Goal: Task Accomplishment & Management: Use online tool/utility

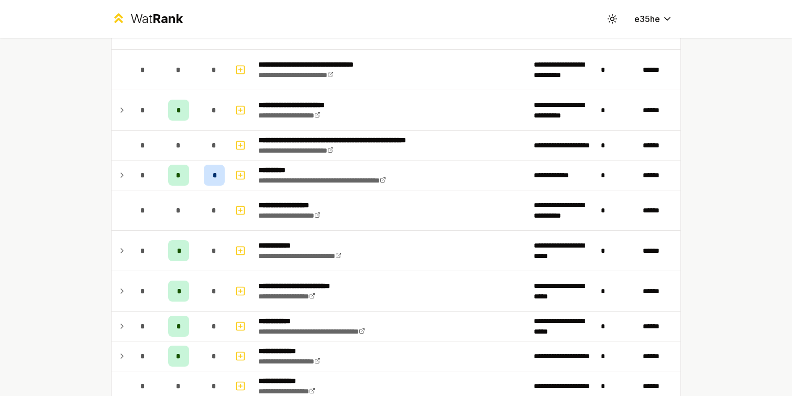
scroll to position [680, 0]
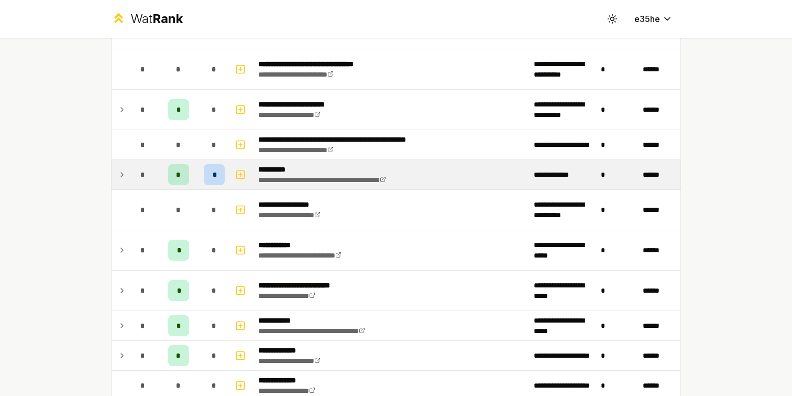
click at [181, 177] on span "*" at bounding box center [178, 174] width 5 height 10
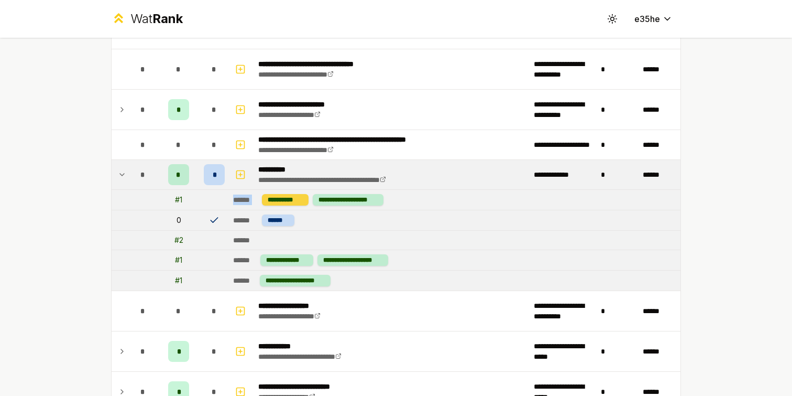
drag, startPoint x: 234, startPoint y: 199, endPoint x: 264, endPoint y: 199, distance: 30.4
click at [264, 199] on td "**********" at bounding box center [455, 200] width 452 height 20
click at [241, 167] on button "button" at bounding box center [240, 174] width 15 height 17
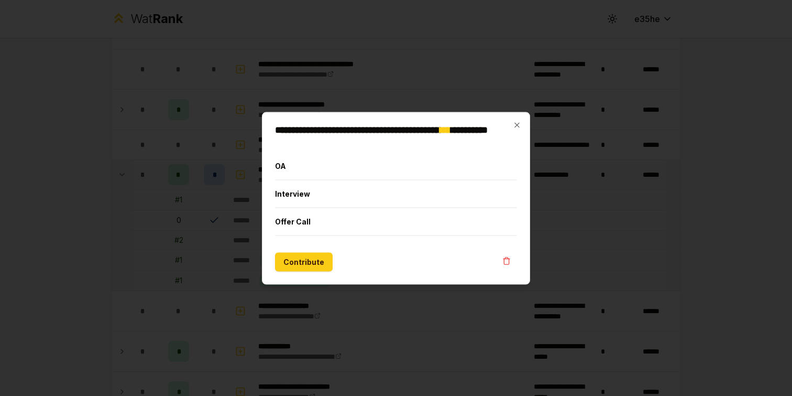
click at [235, 166] on div at bounding box center [396, 198] width 792 height 396
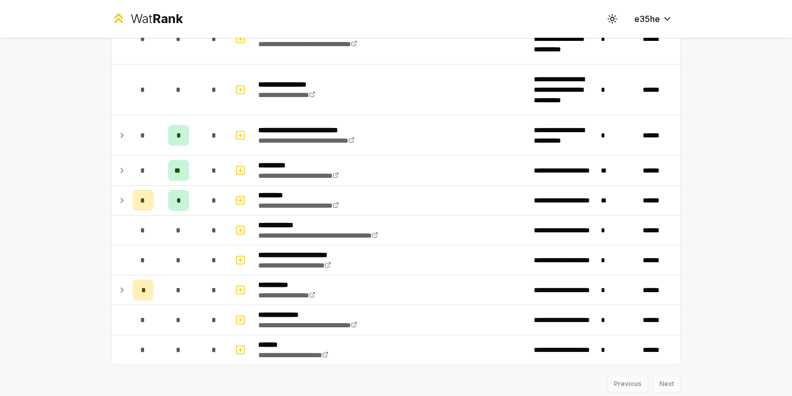
scroll to position [1705, 0]
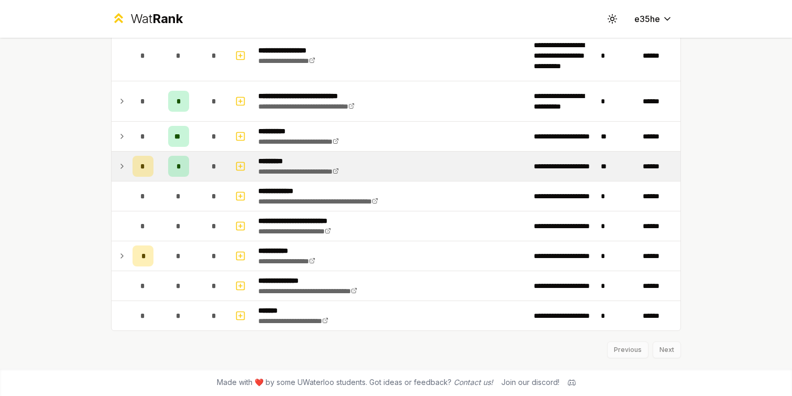
click at [225, 168] on td "*" at bounding box center [214, 165] width 29 height 29
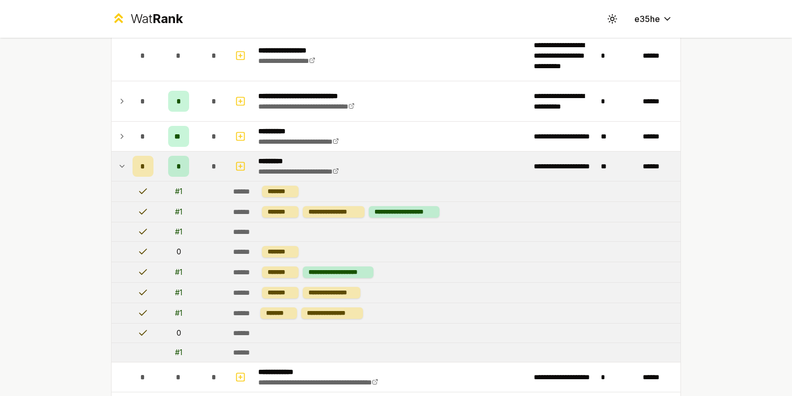
click at [225, 168] on td "*" at bounding box center [214, 165] width 29 height 29
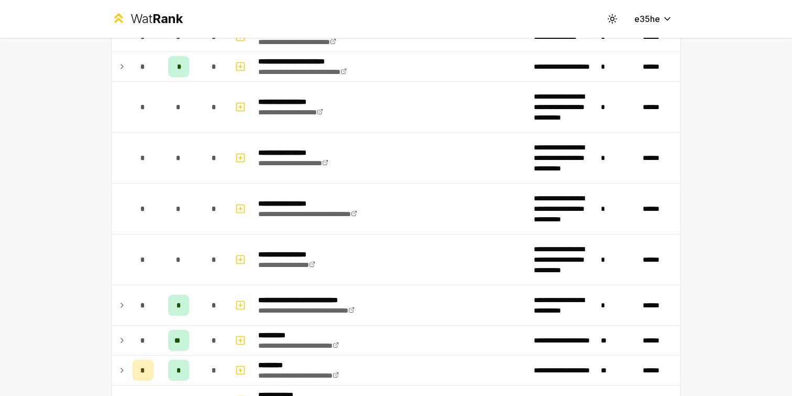
scroll to position [1497, 0]
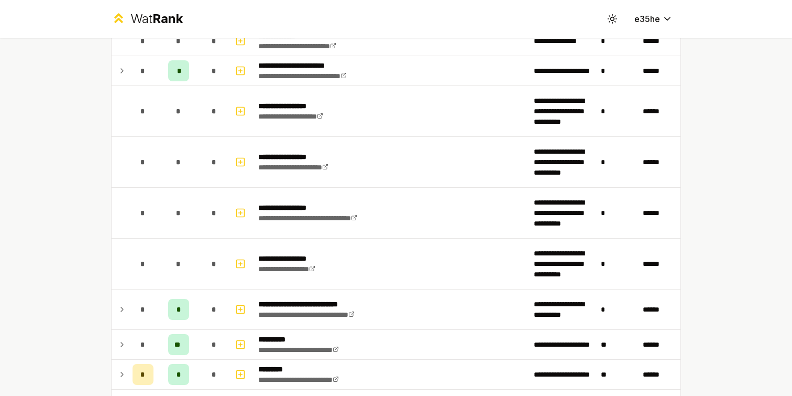
click at [216, 260] on span "*" at bounding box center [214, 263] width 5 height 10
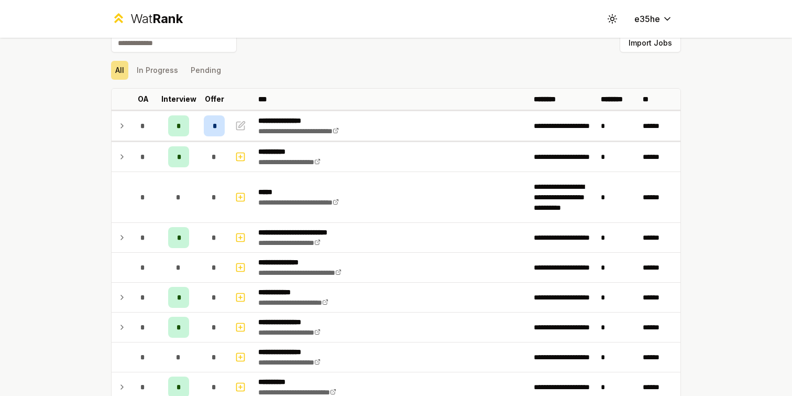
scroll to position [0, 0]
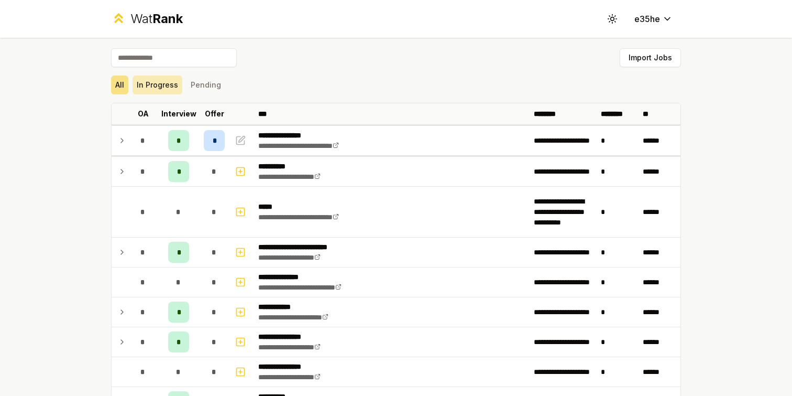
click at [162, 84] on button "In Progress" at bounding box center [158, 84] width 50 height 19
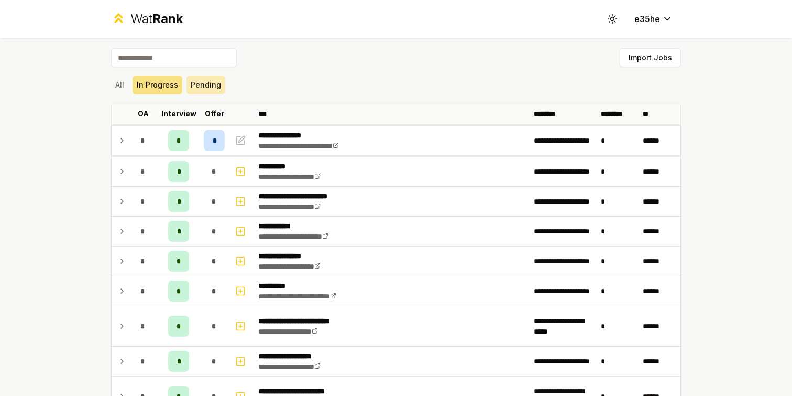
click at [191, 84] on button "Pending" at bounding box center [206, 84] width 39 height 19
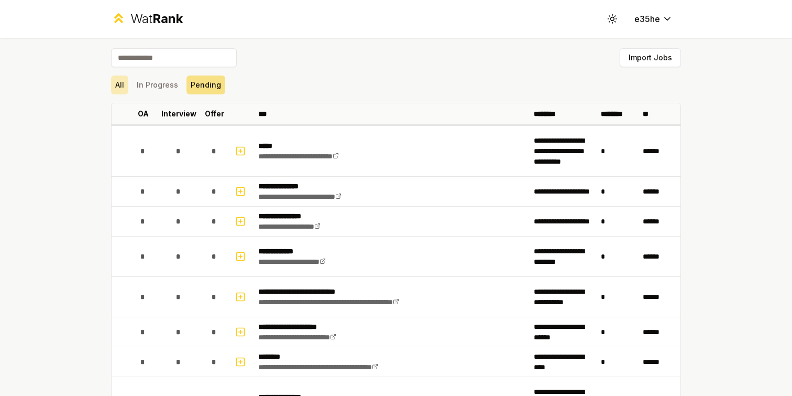
click at [120, 83] on button "All" at bounding box center [119, 84] width 17 height 19
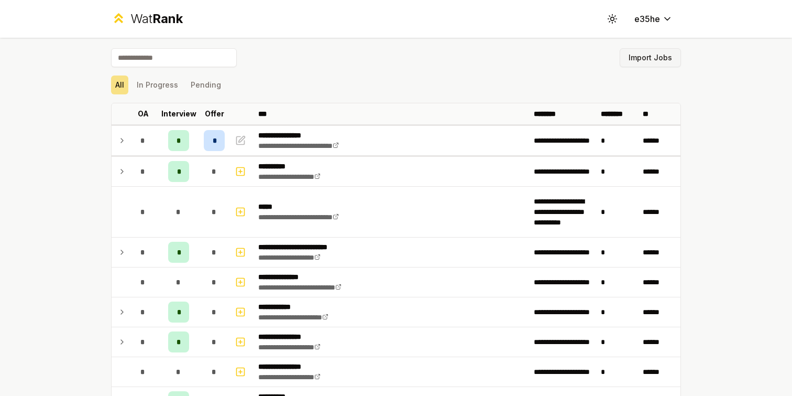
click at [656, 51] on button "Import Jobs" at bounding box center [650, 57] width 61 height 19
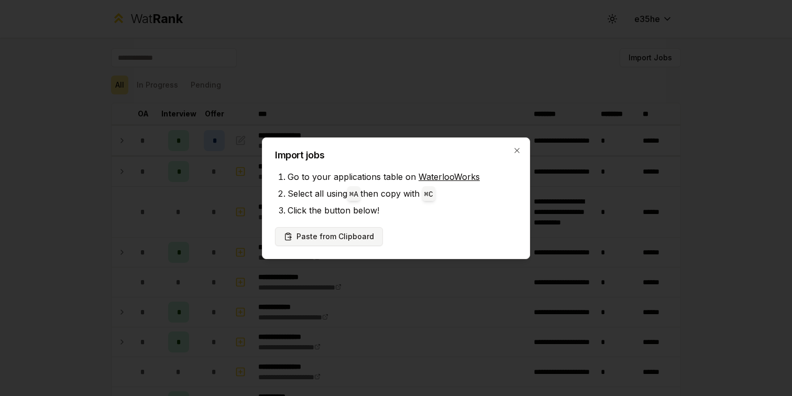
click at [362, 232] on button "Paste from Clipboard" at bounding box center [329, 236] width 108 height 19
click at [342, 237] on button "Paste from Clipboard" at bounding box center [329, 236] width 108 height 19
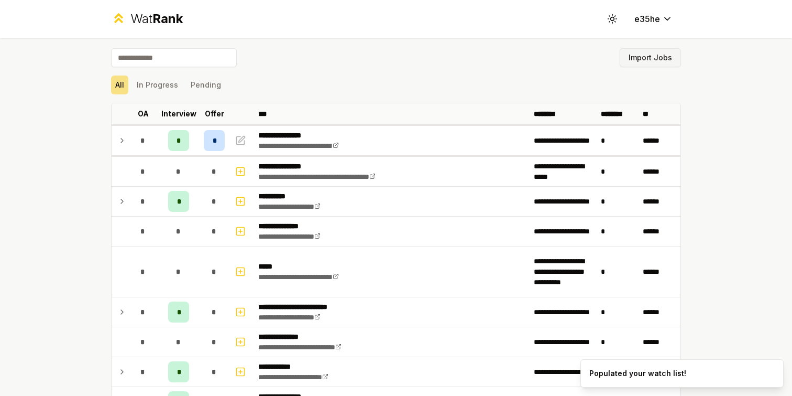
click at [639, 56] on button "Import Jobs" at bounding box center [650, 57] width 61 height 19
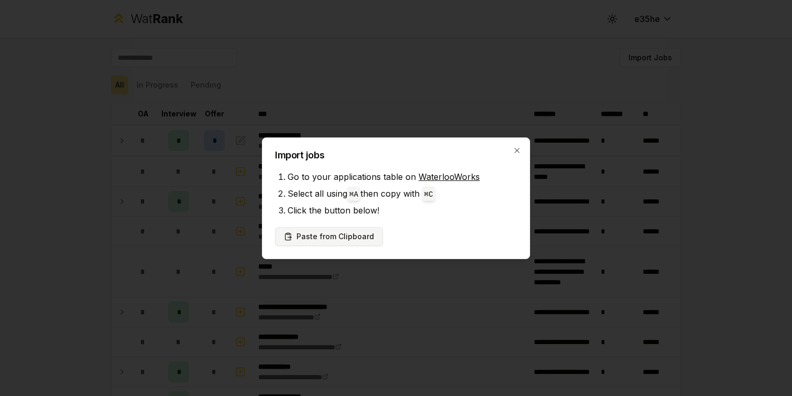
click at [331, 239] on button "Paste from Clipboard" at bounding box center [329, 236] width 108 height 19
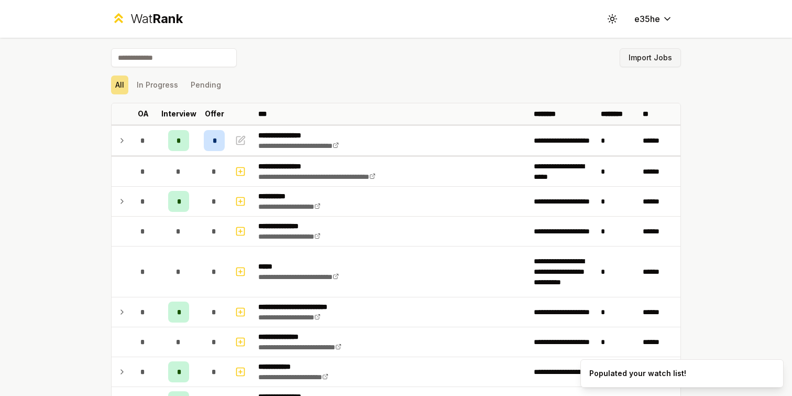
click at [652, 59] on button "Import Jobs" at bounding box center [650, 57] width 61 height 19
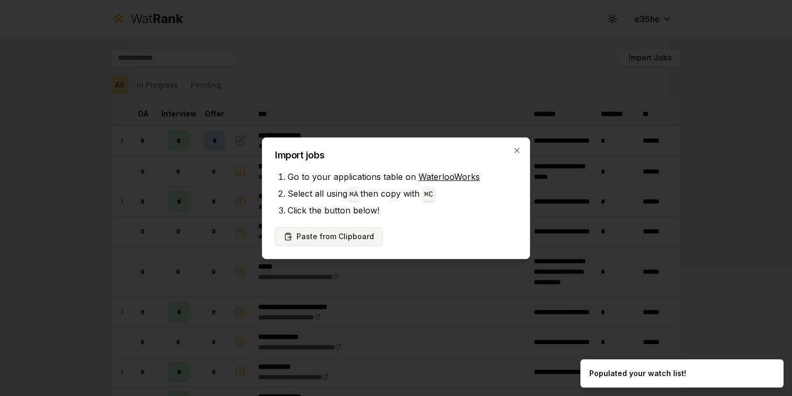
click at [374, 236] on button "Paste from Clipboard" at bounding box center [329, 236] width 108 height 19
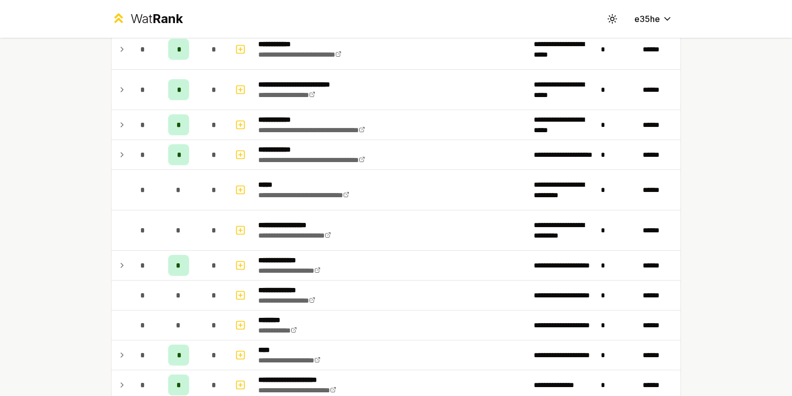
scroll to position [1394, 0]
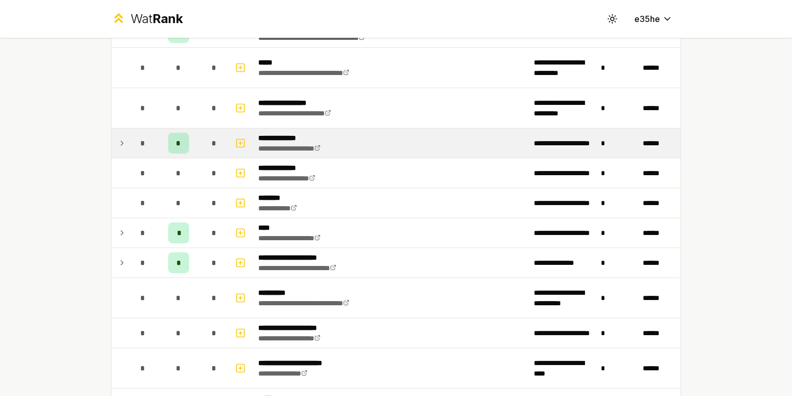
click at [177, 145] on span "*" at bounding box center [178, 143] width 5 height 10
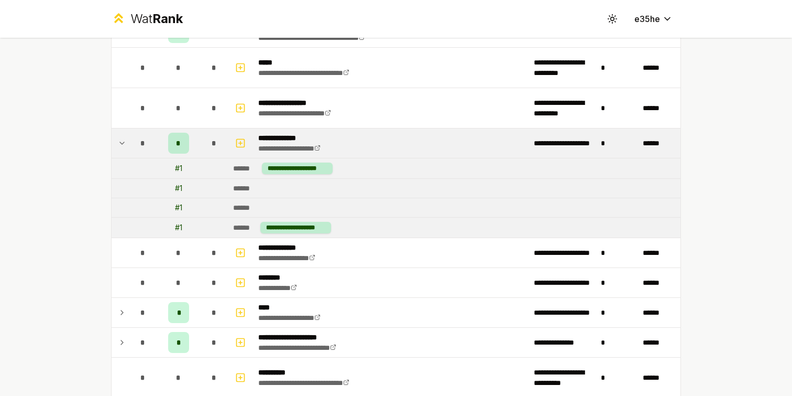
click at [177, 145] on span "*" at bounding box center [178, 143] width 5 height 10
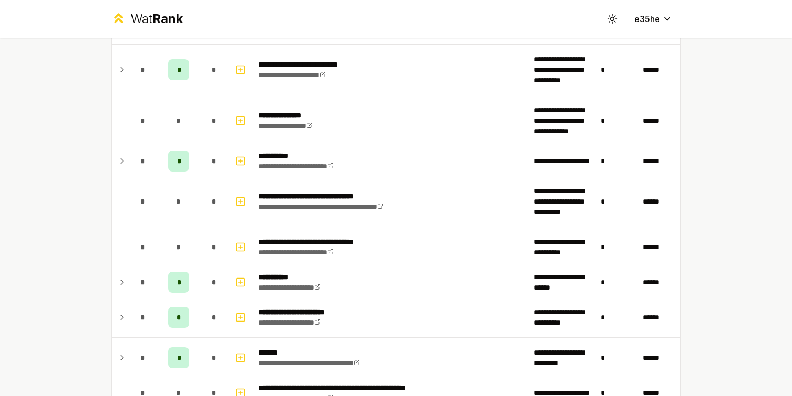
scroll to position [918, 0]
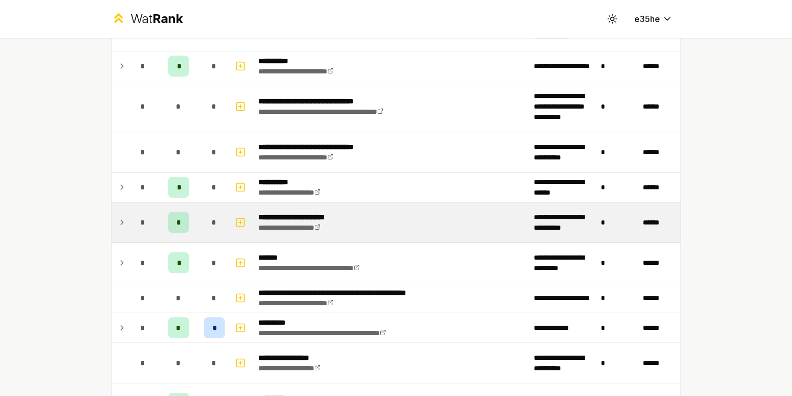
click at [175, 222] on div "*" at bounding box center [178, 222] width 21 height 21
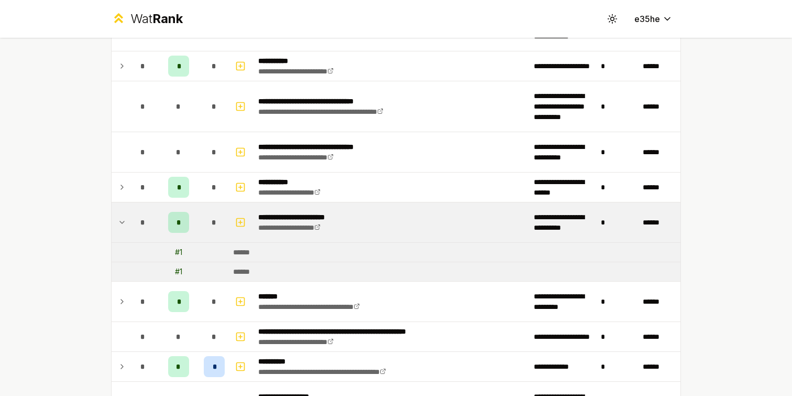
click at [175, 222] on div "*" at bounding box center [178, 222] width 21 height 21
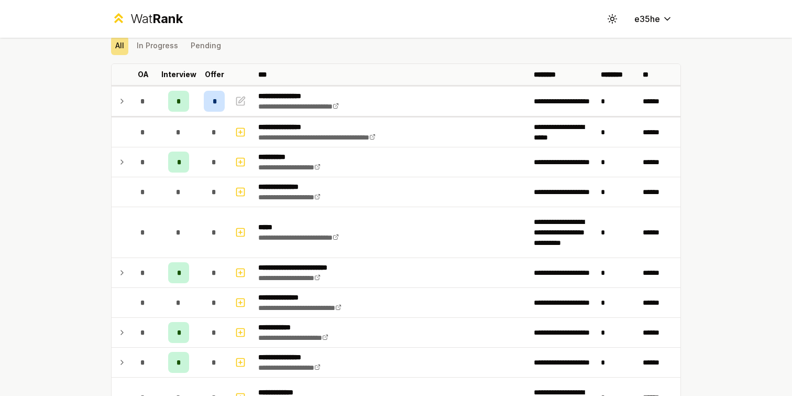
scroll to position [35, 0]
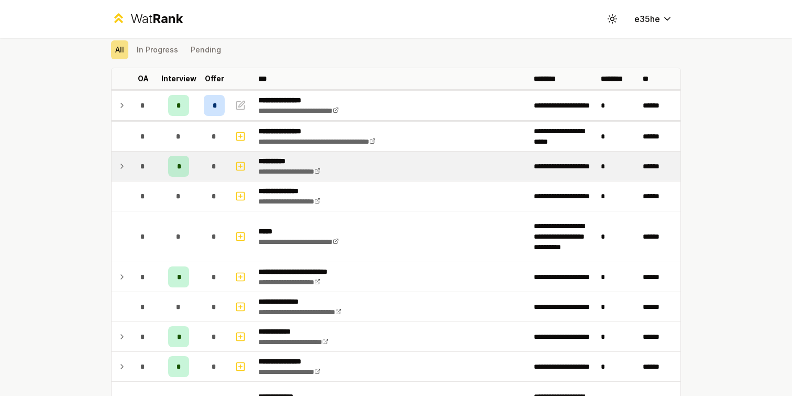
click at [180, 156] on div "*" at bounding box center [178, 166] width 21 height 21
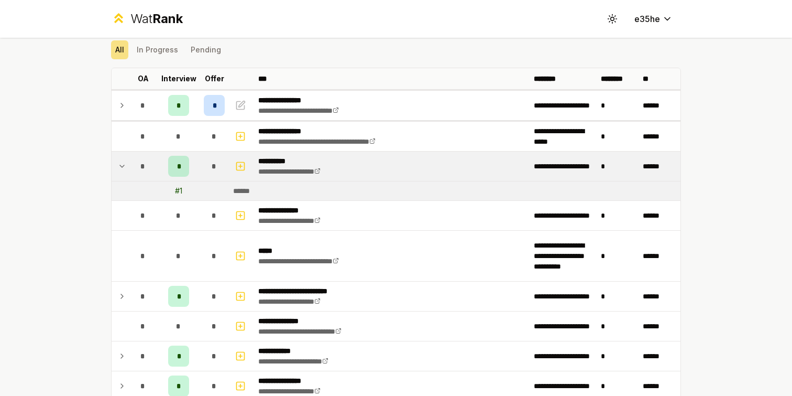
click at [179, 157] on div "*" at bounding box center [178, 166] width 21 height 21
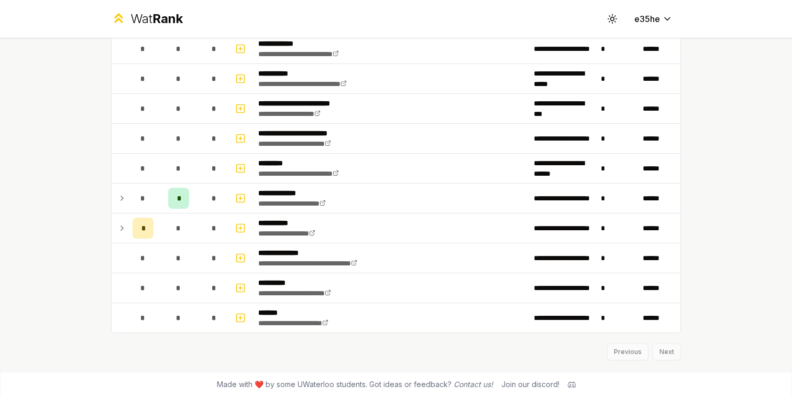
scroll to position [2717, 0]
